Goal: Information Seeking & Learning: Learn about a topic

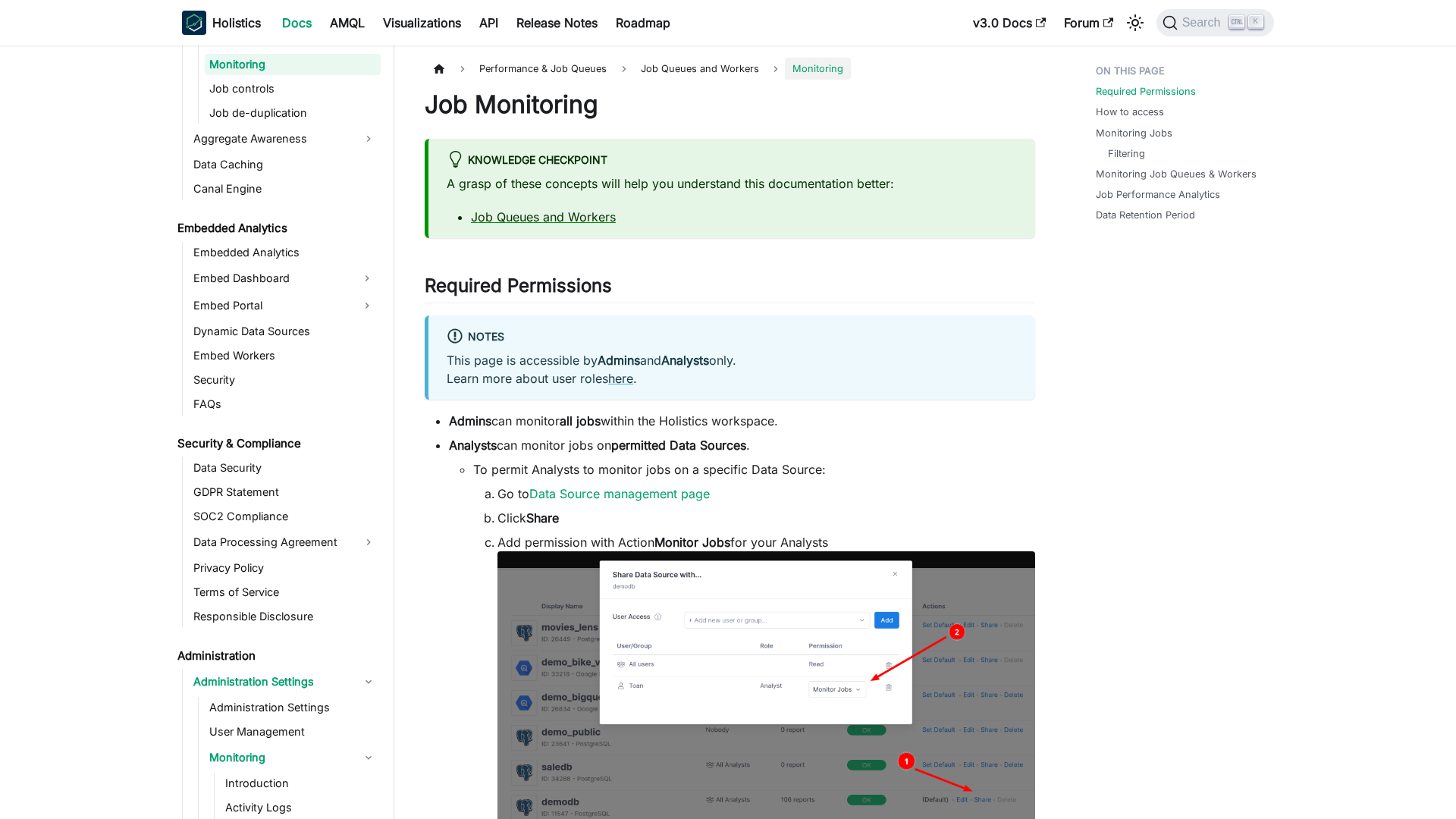
scroll to position [1735, 0]
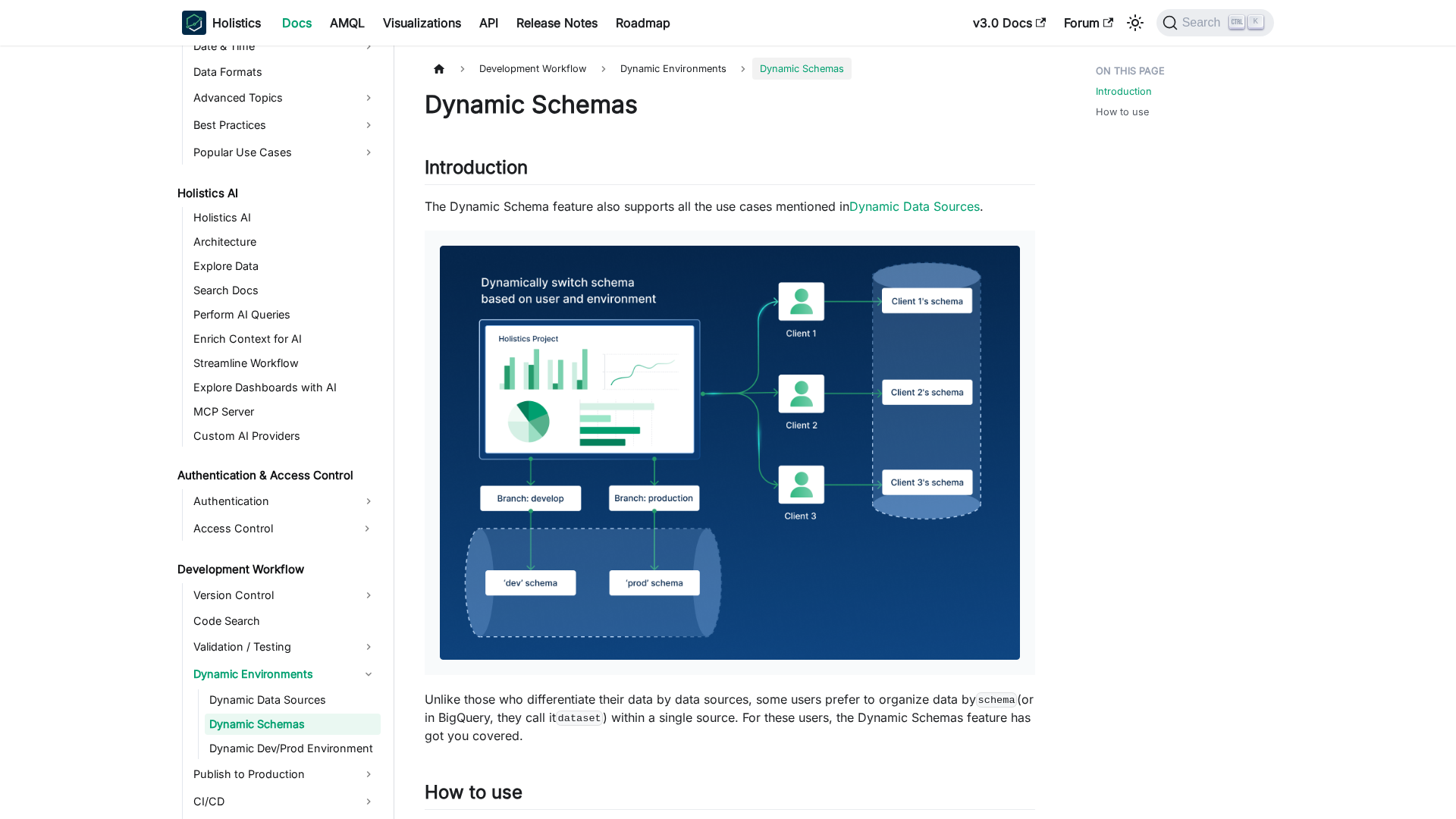
scroll to position [716, 0]
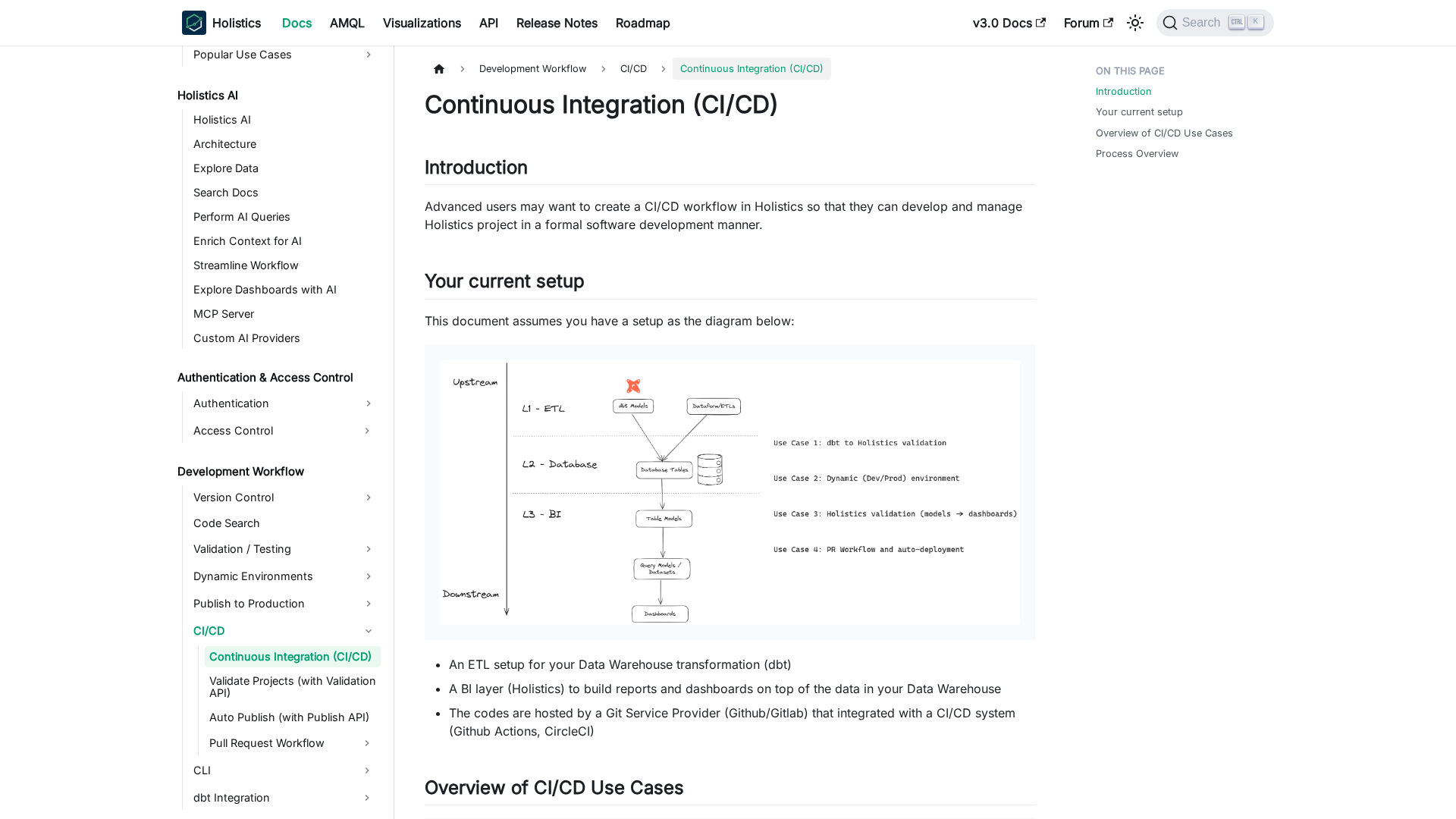
scroll to position [746, 0]
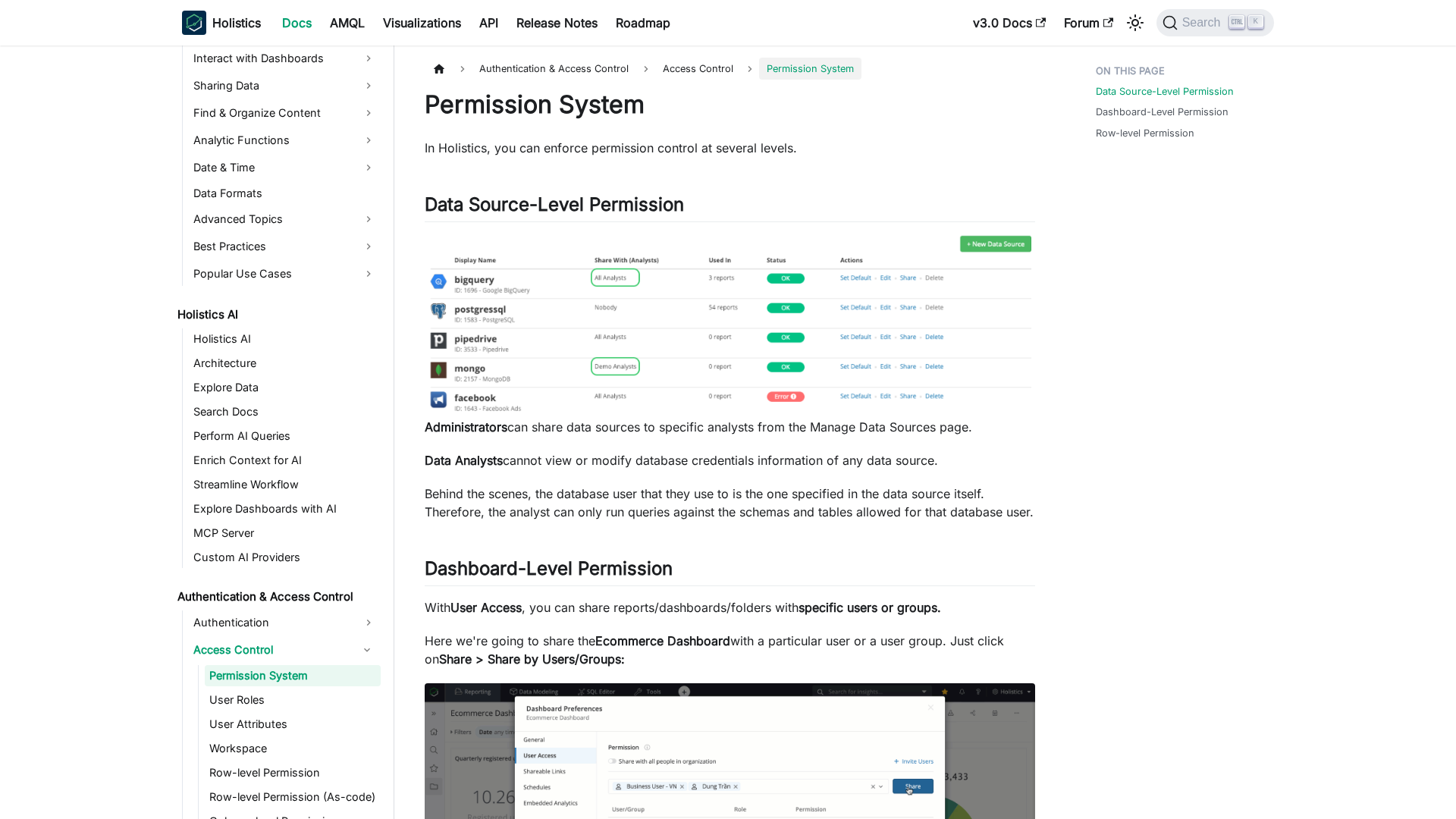
scroll to position [546, 0]
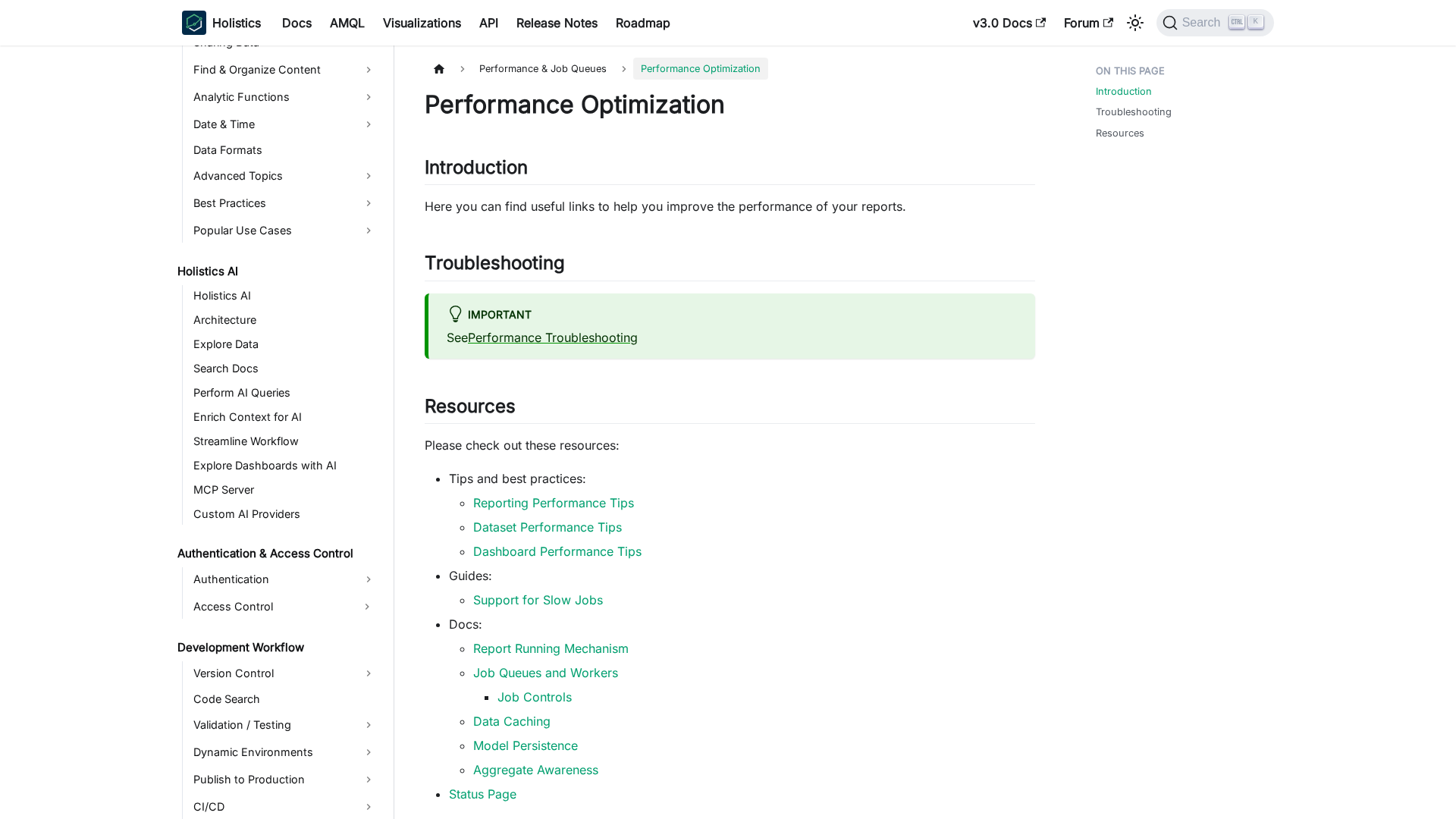
scroll to position [867, 0]
